Goal: Information Seeking & Learning: Learn about a topic

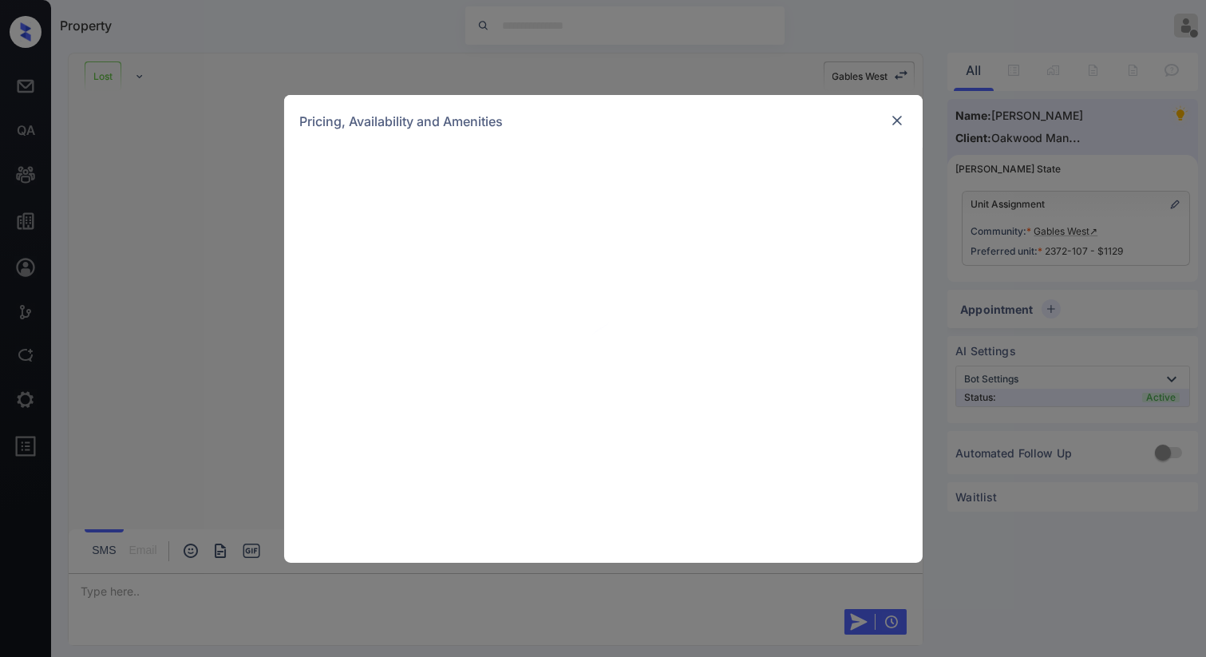
scroll to position [4070, 0]
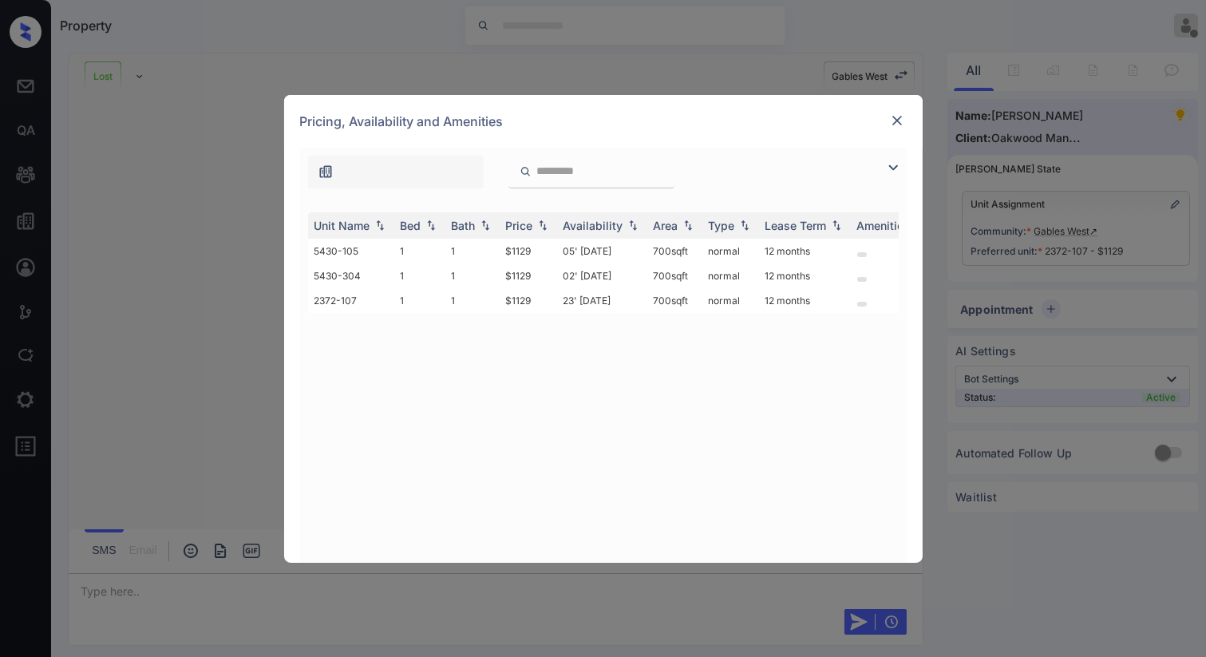
click at [879, 172] on div at bounding box center [603, 168] width 607 height 41
click at [339, 168] on div at bounding box center [396, 172] width 176 height 33
click at [891, 168] on img at bounding box center [893, 167] width 19 height 19
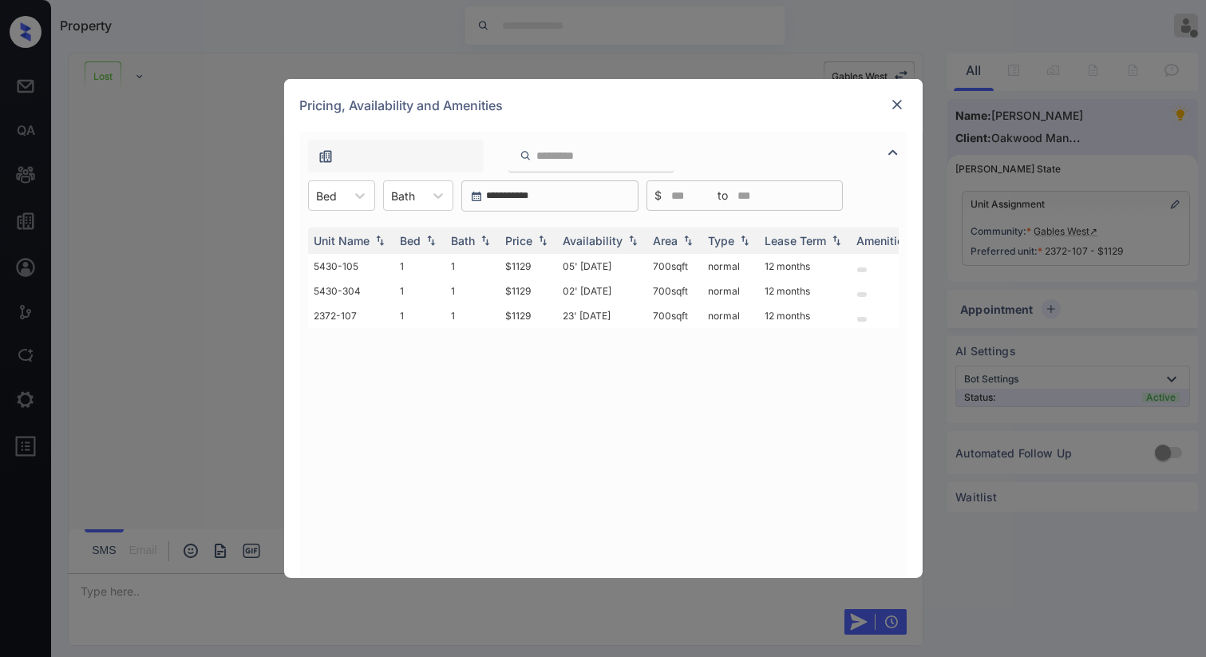
click at [347, 212] on div "Unit Name Bed Bath Price Availability Area Type Lease Term Amenities 5430-105 1…" at bounding box center [603, 395] width 607 height 366
click at [354, 188] on icon at bounding box center [360, 196] width 16 height 16
click at [499, 435] on div "Unit Name Bed Bath Price Availability Area Type Lease Term Amenities 5430-105 1…" at bounding box center [603, 395] width 591 height 335
click at [897, 106] on img at bounding box center [897, 105] width 16 height 16
